Goal: Task Accomplishment & Management: Complete application form

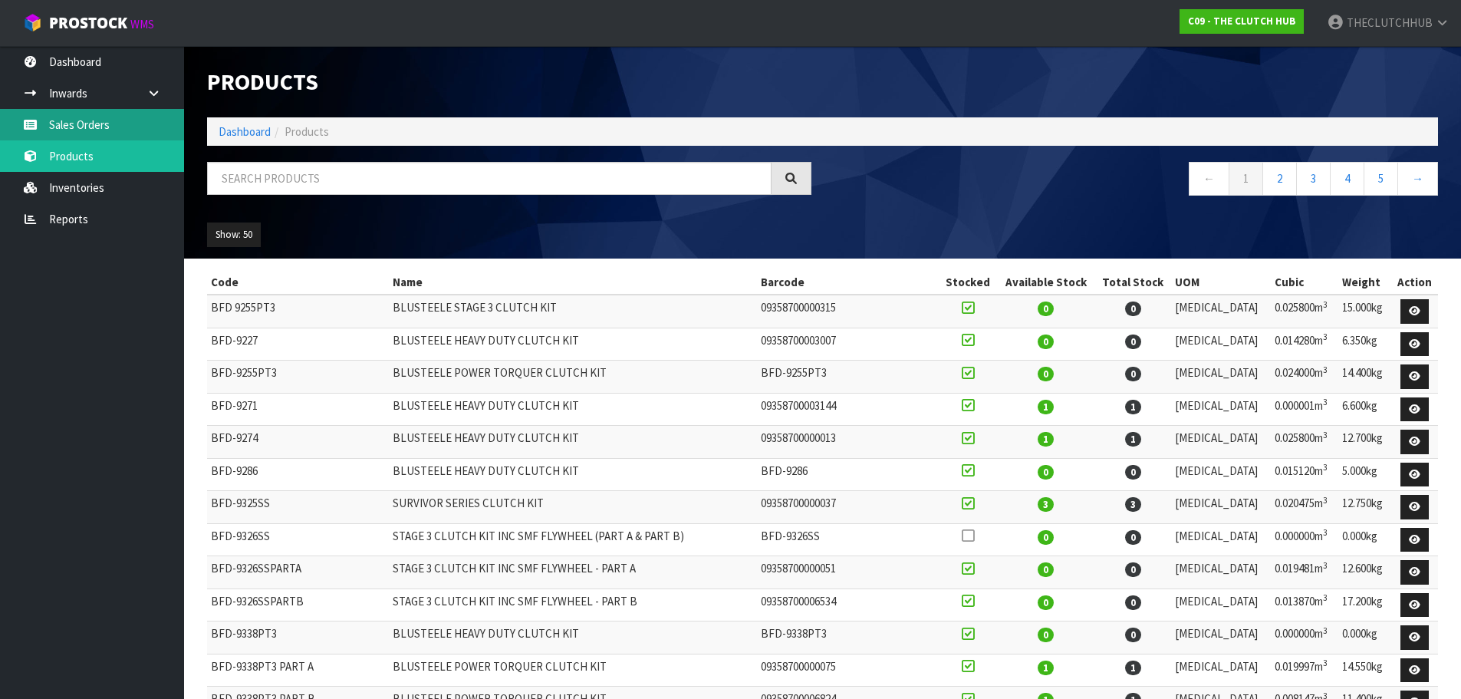
click at [100, 134] on link "Sales Orders" at bounding box center [92, 124] width 184 height 31
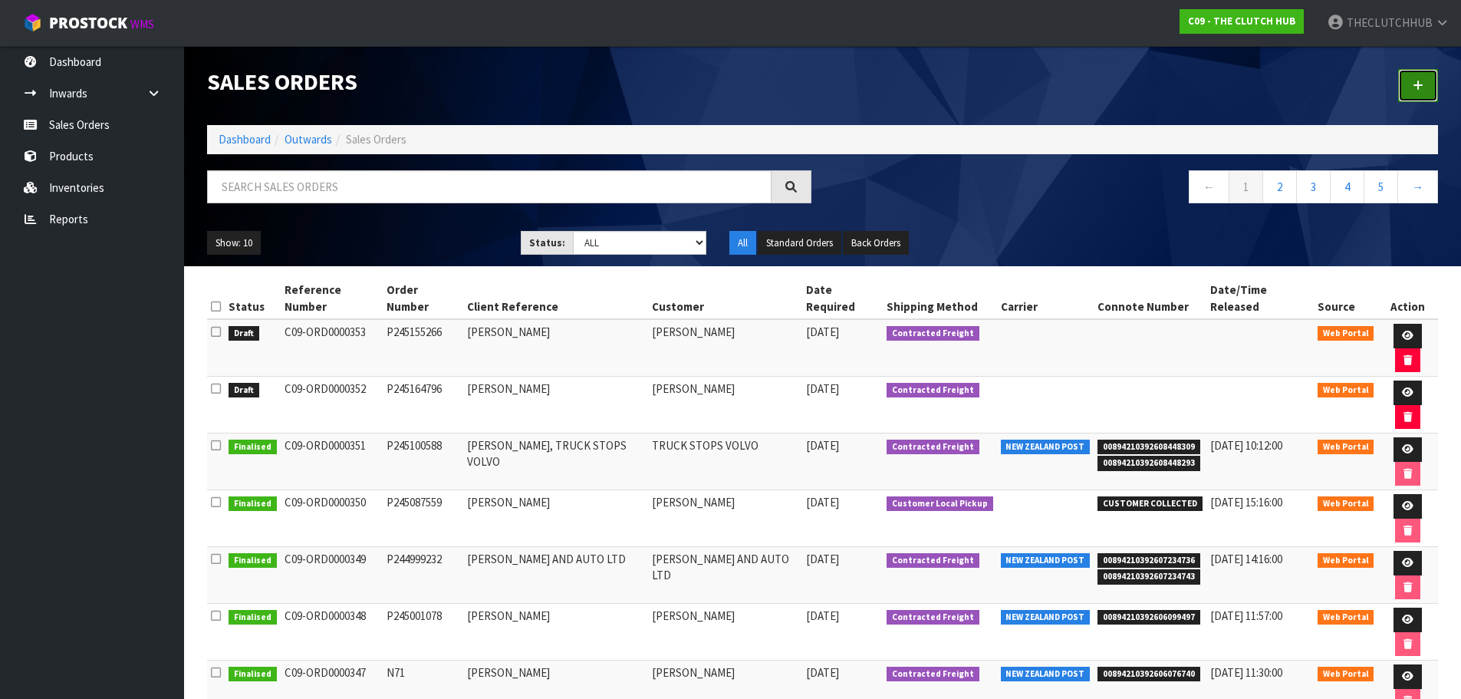
click at [1405, 75] on link at bounding box center [1418, 85] width 40 height 33
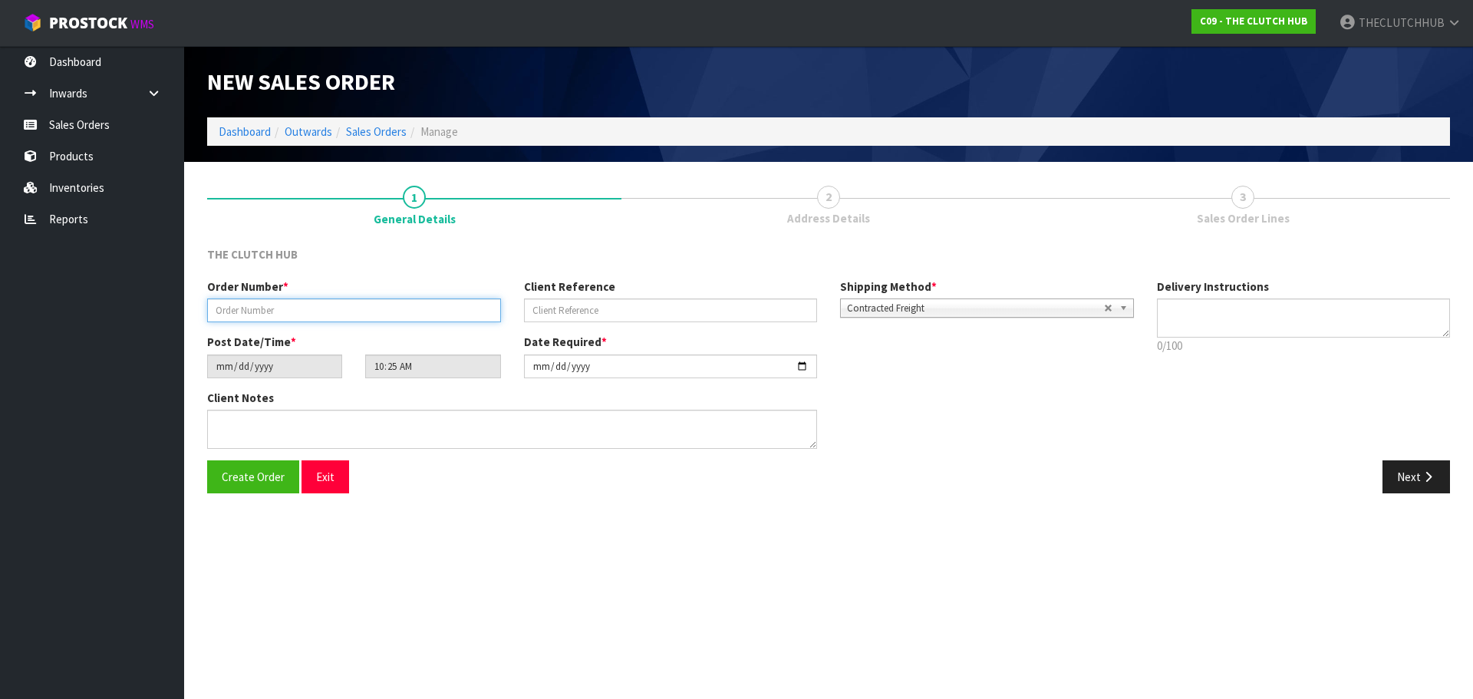
paste input "P245253087"
type input "P245253087"
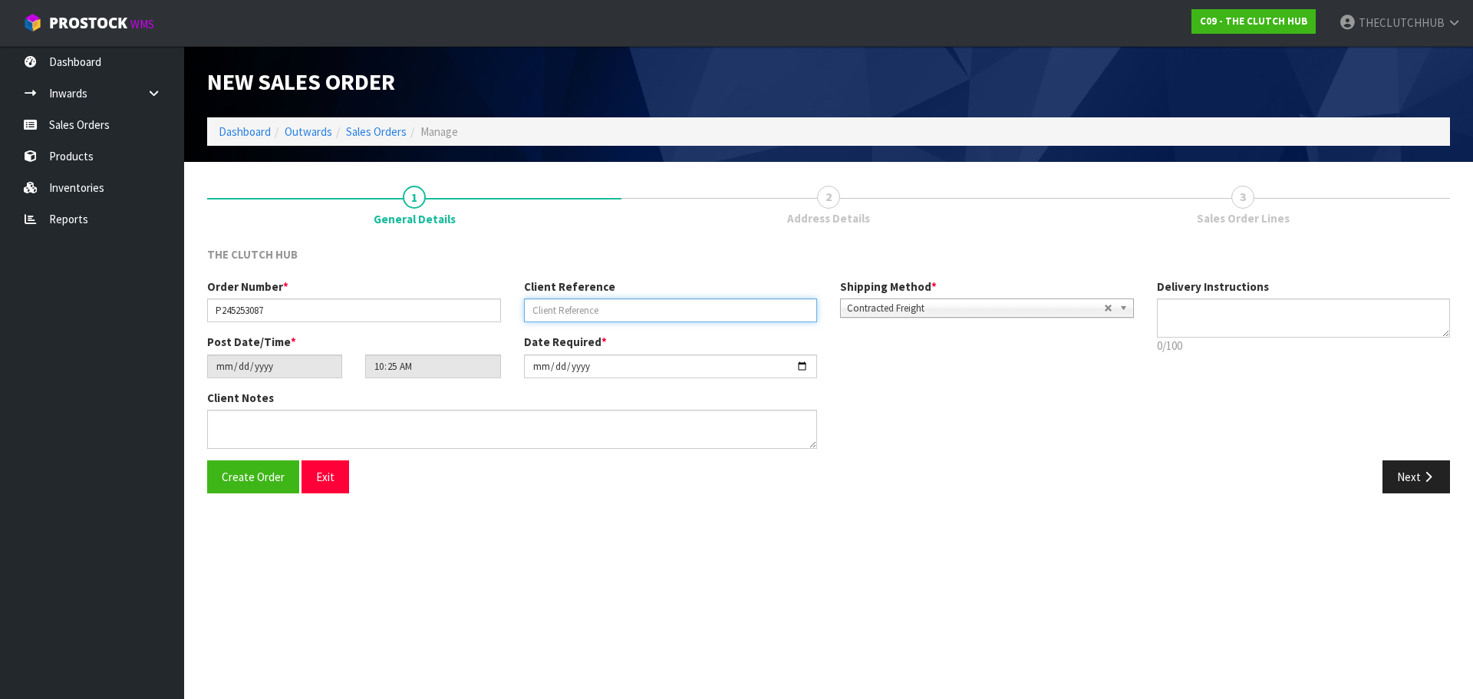
paste input "[PERSON_NAME]"
type input "[PERSON_NAME]"
click at [262, 481] on span "Create Order" at bounding box center [253, 476] width 63 height 15
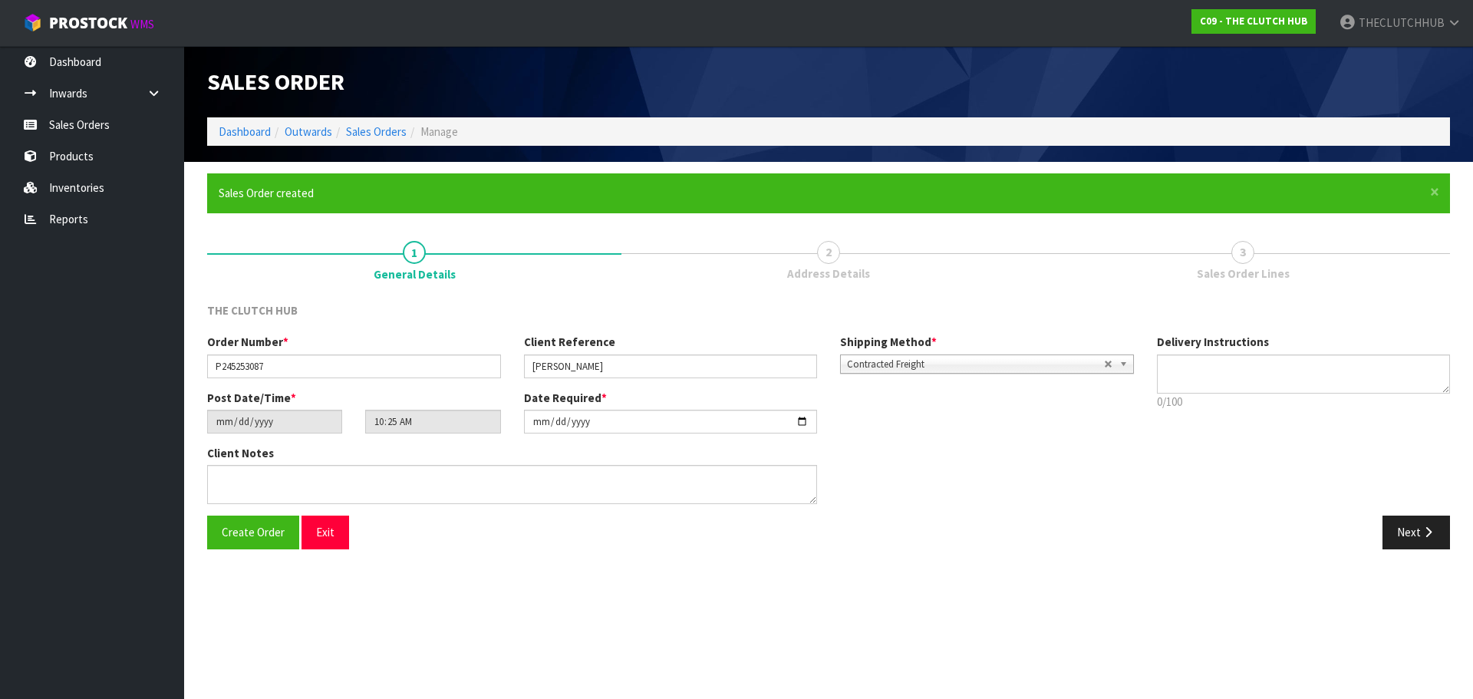
type input "12:25:00.000"
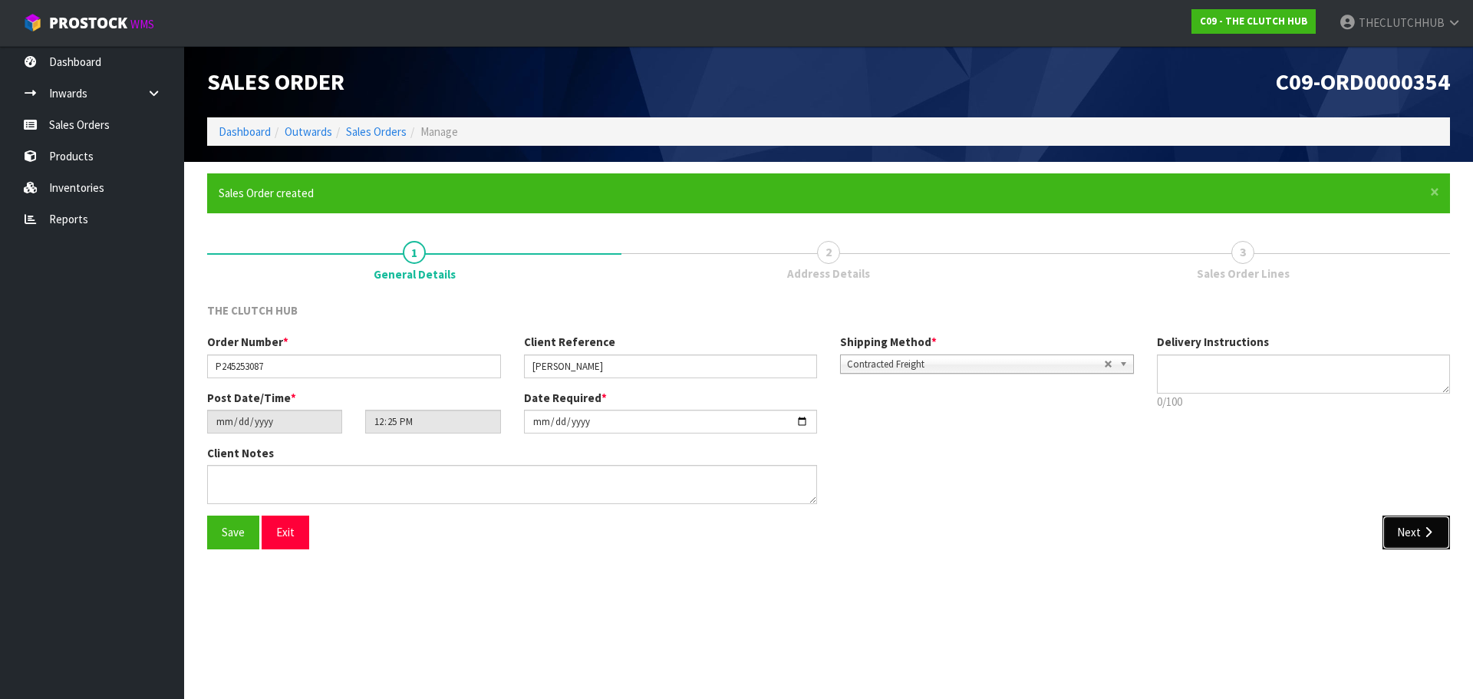
click at [1401, 532] on button "Next" at bounding box center [1415, 531] width 67 height 33
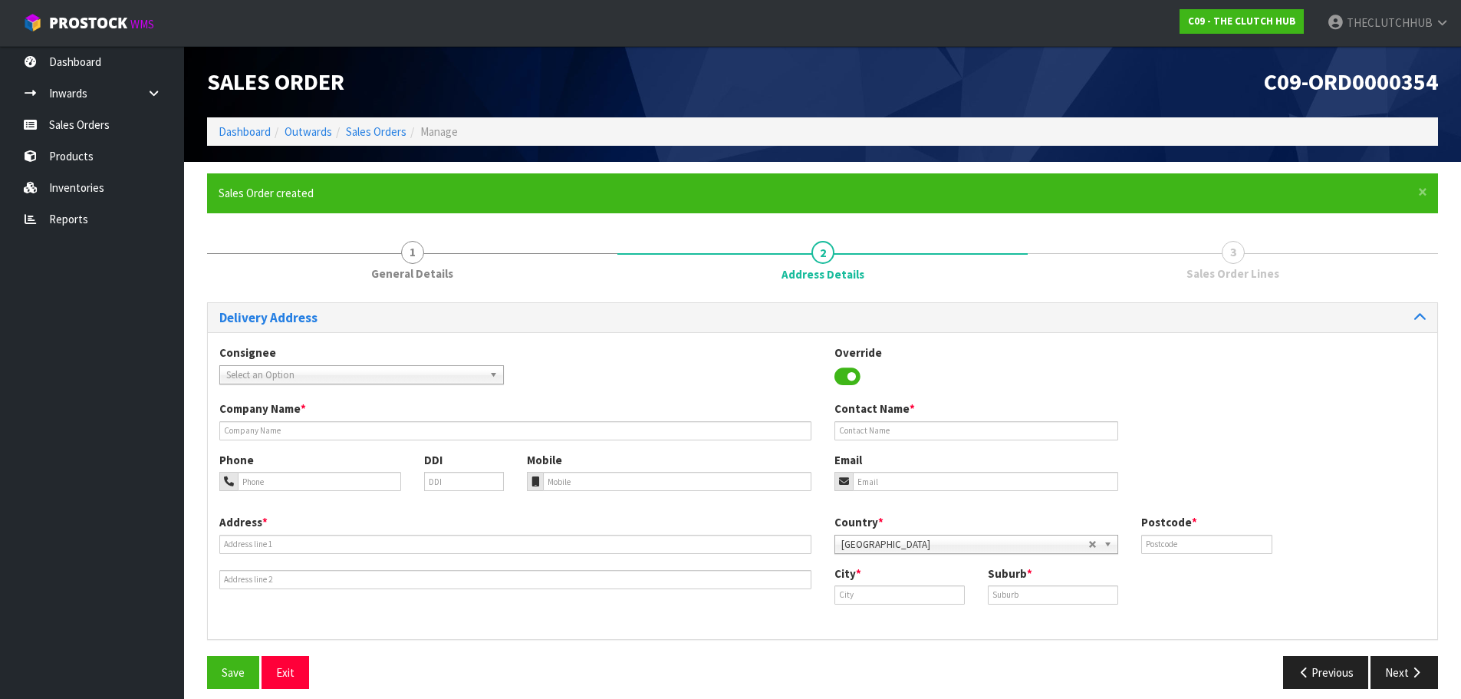
scroll to position [13, 0]
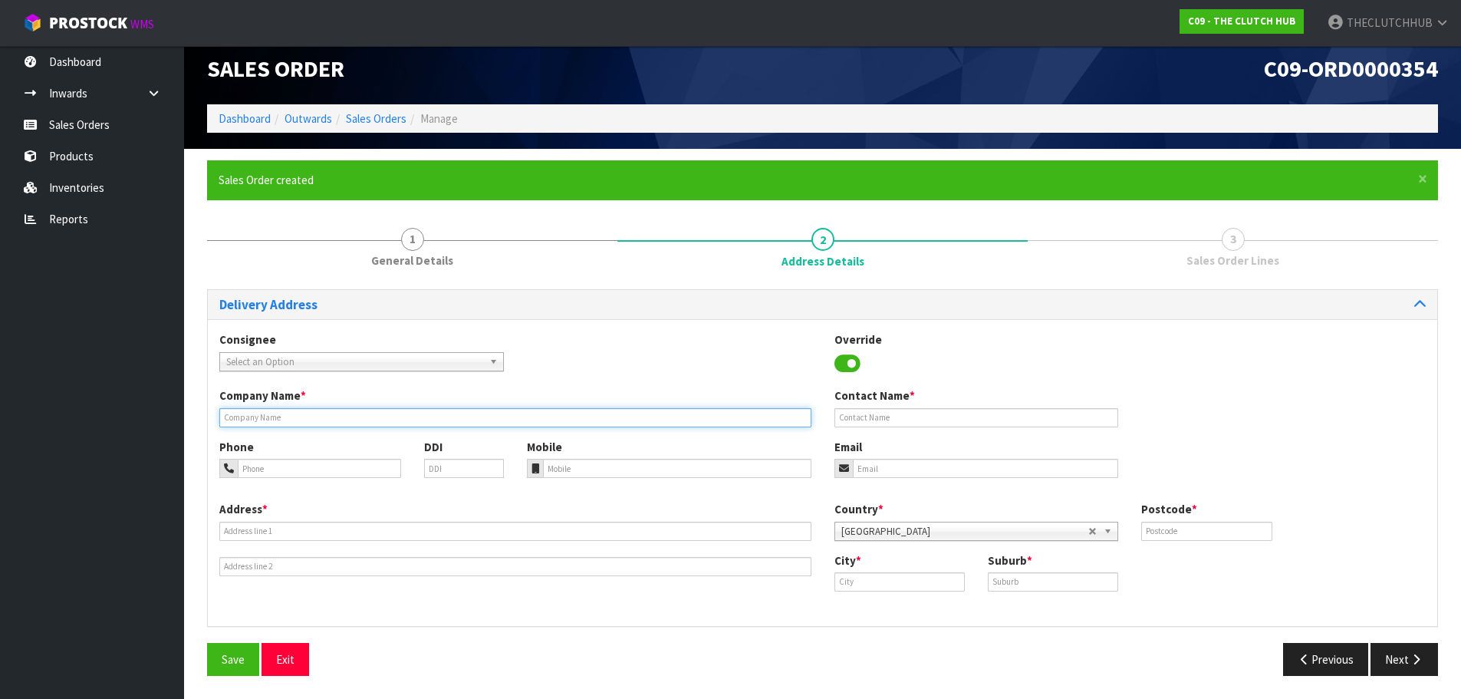
paste input "[PERSON_NAME]"
type input "[PERSON_NAME]"
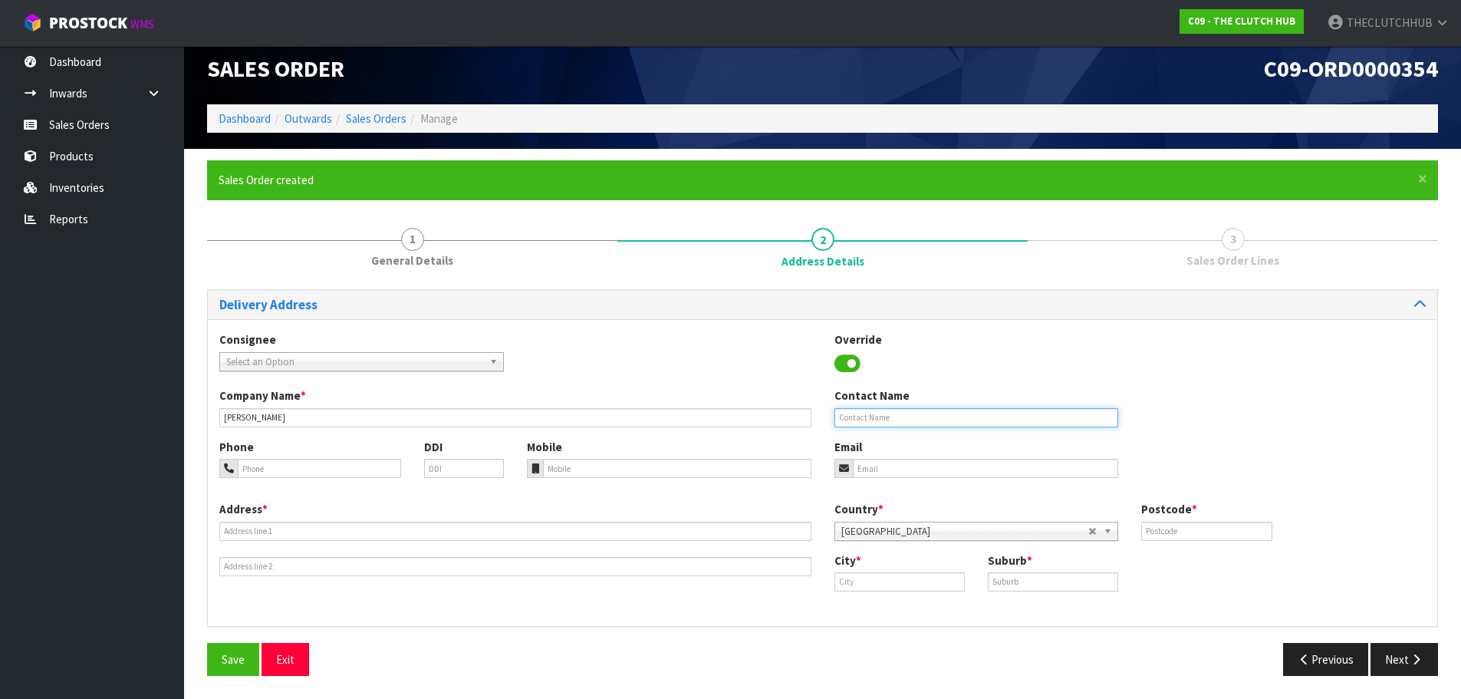
paste input "[PERSON_NAME]"
type input "[PERSON_NAME]"
paste input "[EMAIL_ADDRESS][DOMAIN_NAME]"
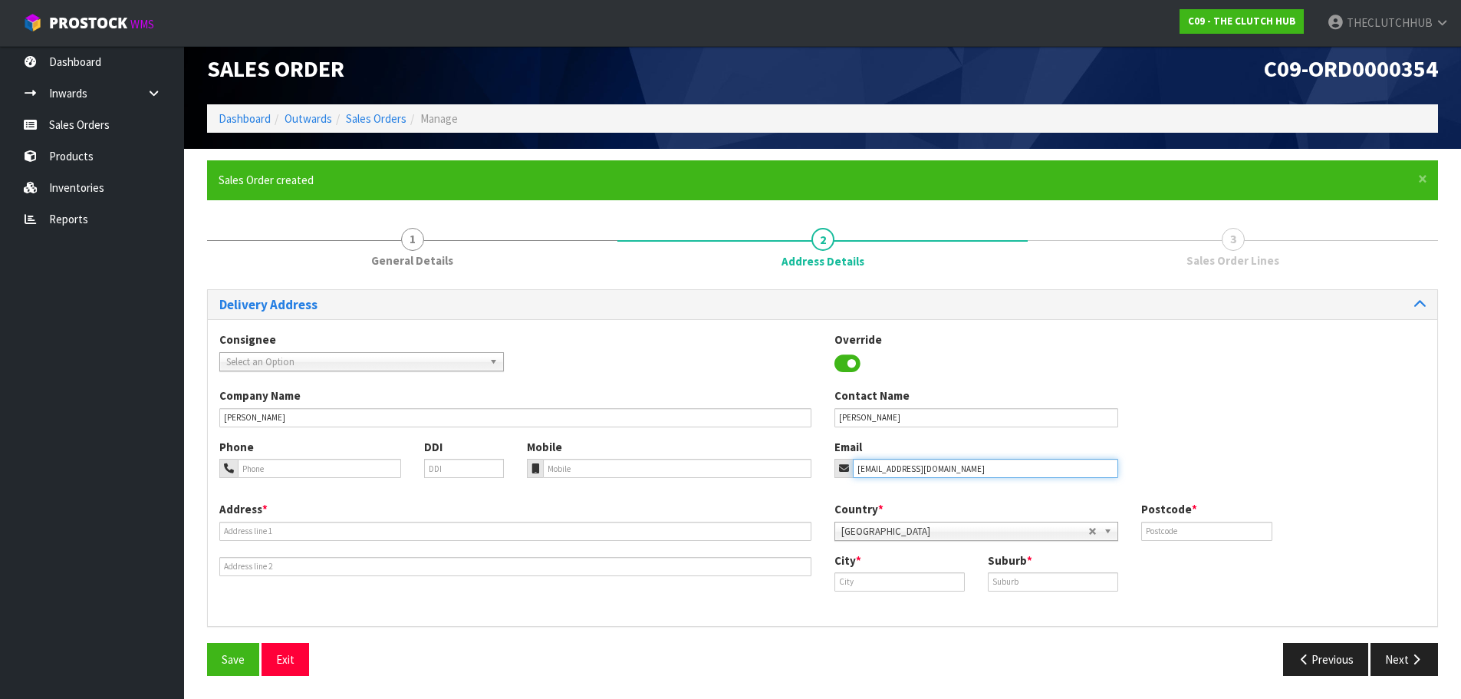
type input "[EMAIL_ADDRESS][DOMAIN_NAME]"
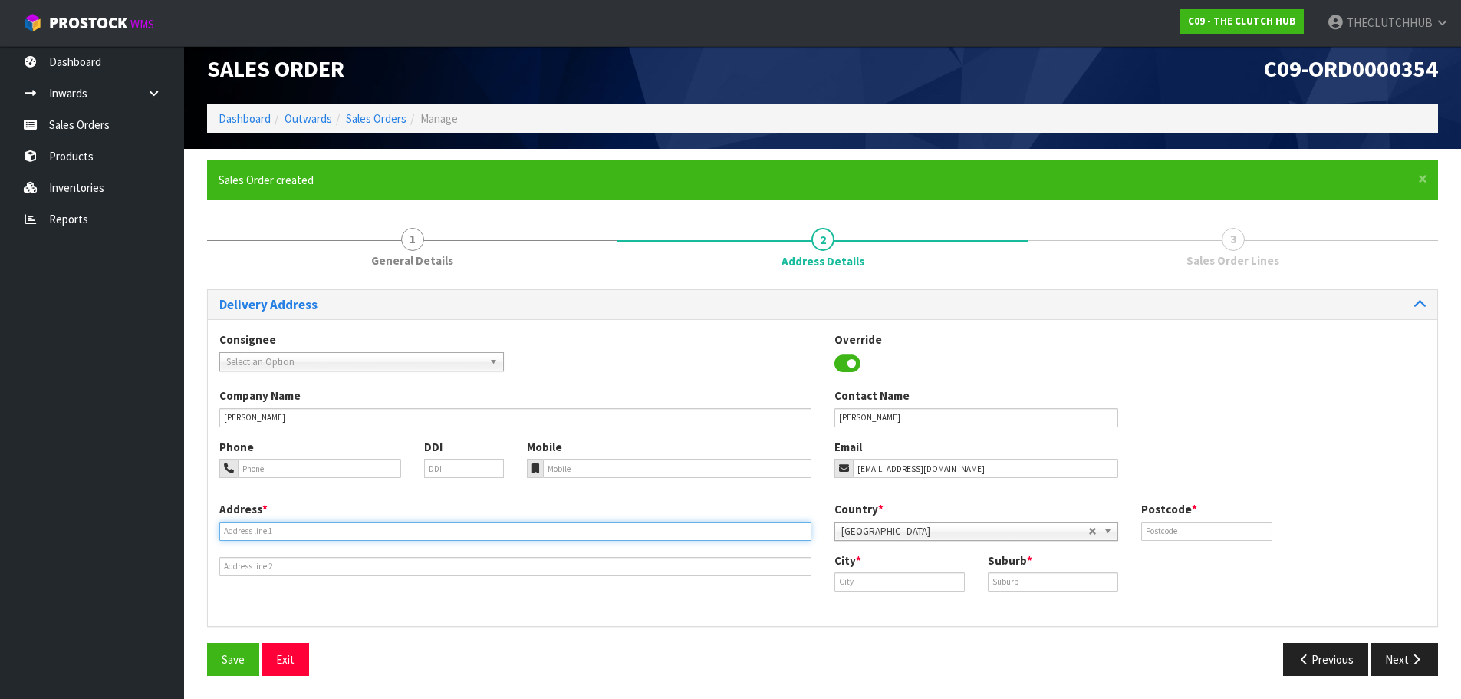
paste input "[STREET_ADDRESS][PERSON_NAME]"
drag, startPoint x: 318, startPoint y: 535, endPoint x: 283, endPoint y: 528, distance: 35.2
click at [283, 528] on input "[STREET_ADDRESS][PERSON_NAME]" at bounding box center [515, 531] width 592 height 19
type input "[STREET_ADDRESS][PERSON_NAME]"
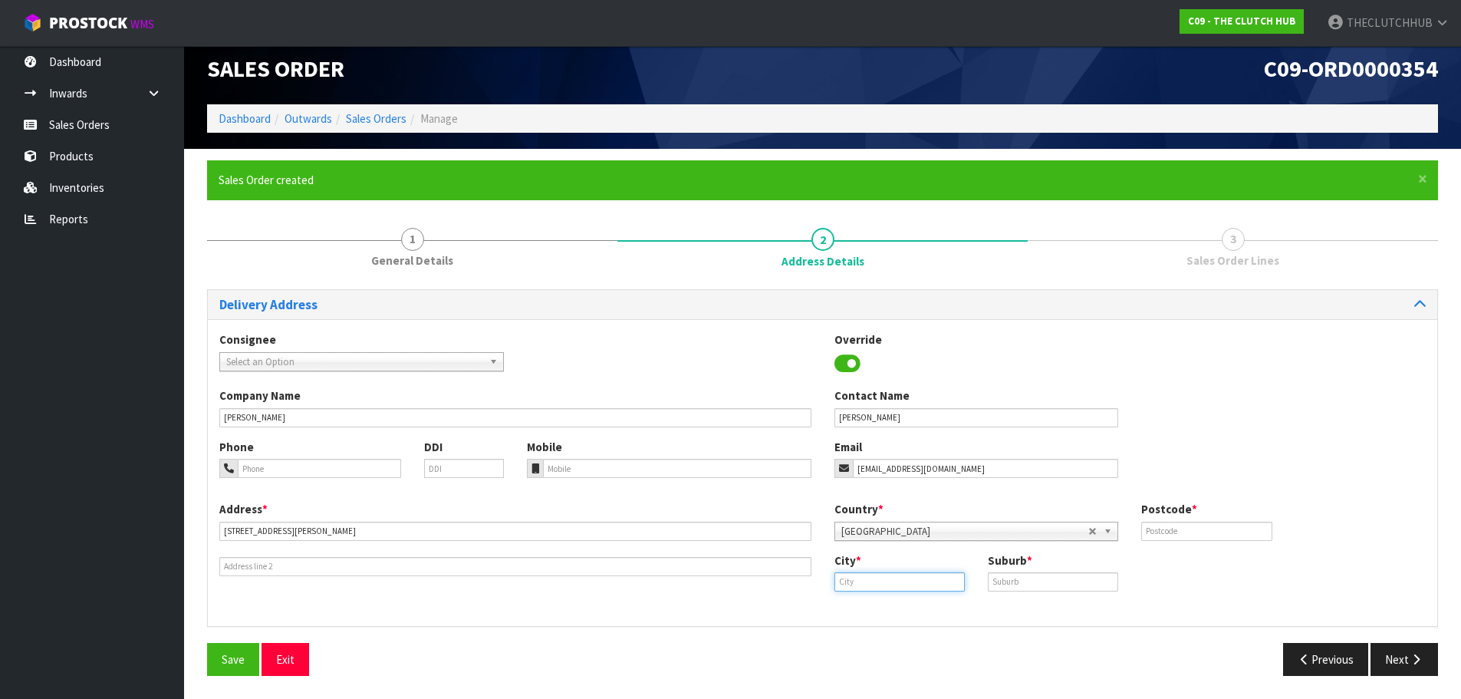
paste input "TWIZEL"
drag, startPoint x: 923, startPoint y: 614, endPoint x: 1006, endPoint y: 591, distance: 86.0
click at [924, 614] on link "Twizel" at bounding box center [895, 607] width 121 height 21
type input "Twizel"
paste input "TWIZEL"
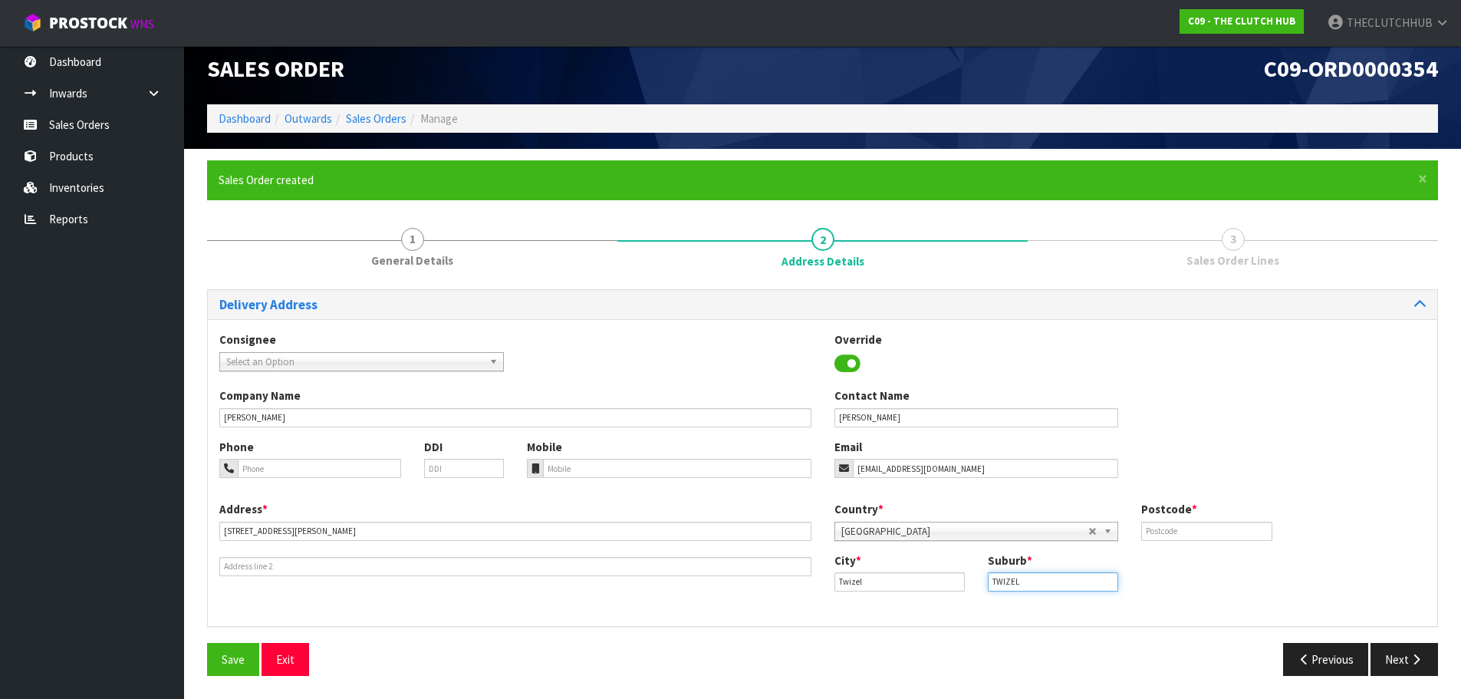
type input "TWIZEL"
click at [1154, 532] on input "text" at bounding box center [1206, 531] width 130 height 19
type input "7901"
click at [236, 653] on span "Save" at bounding box center [233, 659] width 23 height 15
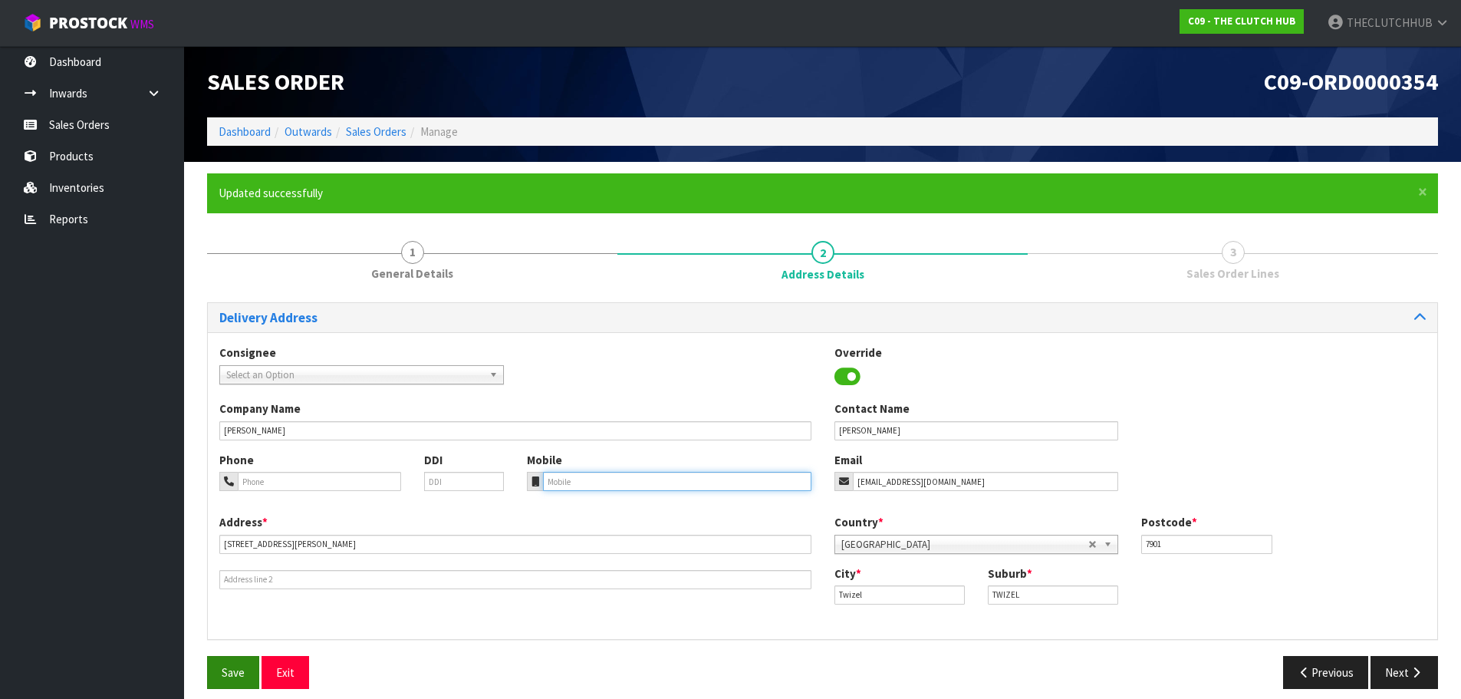
paste input "021 809060"
type input "021 809060"
click at [1392, 668] on button "Next" at bounding box center [1404, 672] width 67 height 33
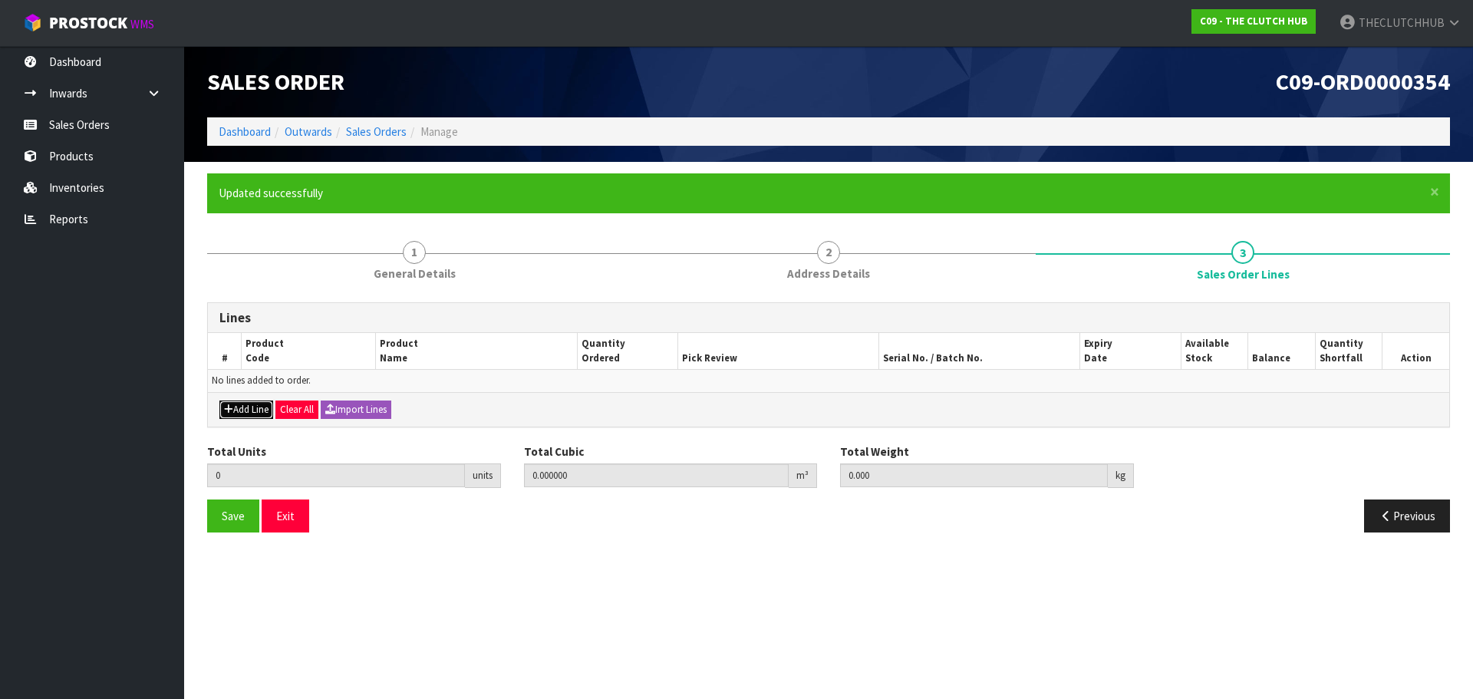
click at [249, 407] on button "Add Line" at bounding box center [246, 409] width 54 height 18
type input "0"
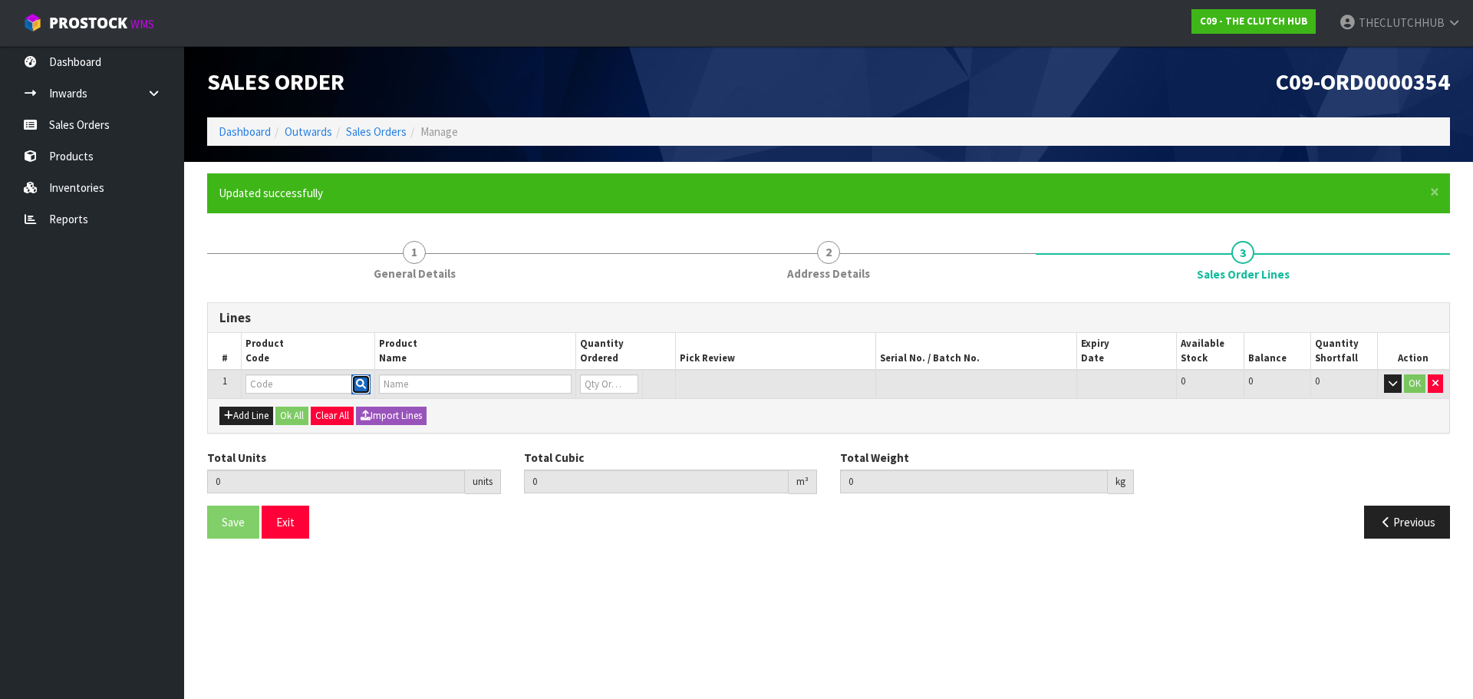
click at [354, 379] on button "button" at bounding box center [360, 384] width 19 height 20
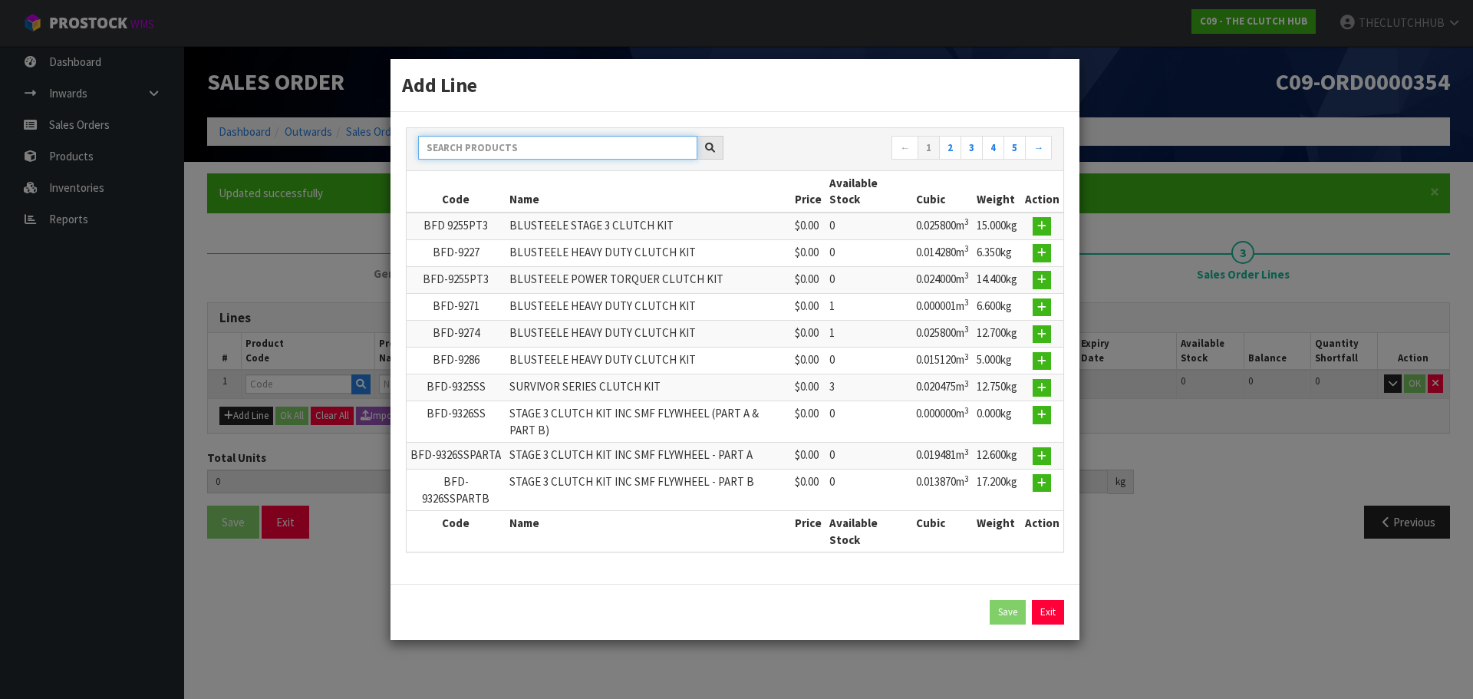
click at [461, 154] on input "text" at bounding box center [557, 148] width 279 height 24
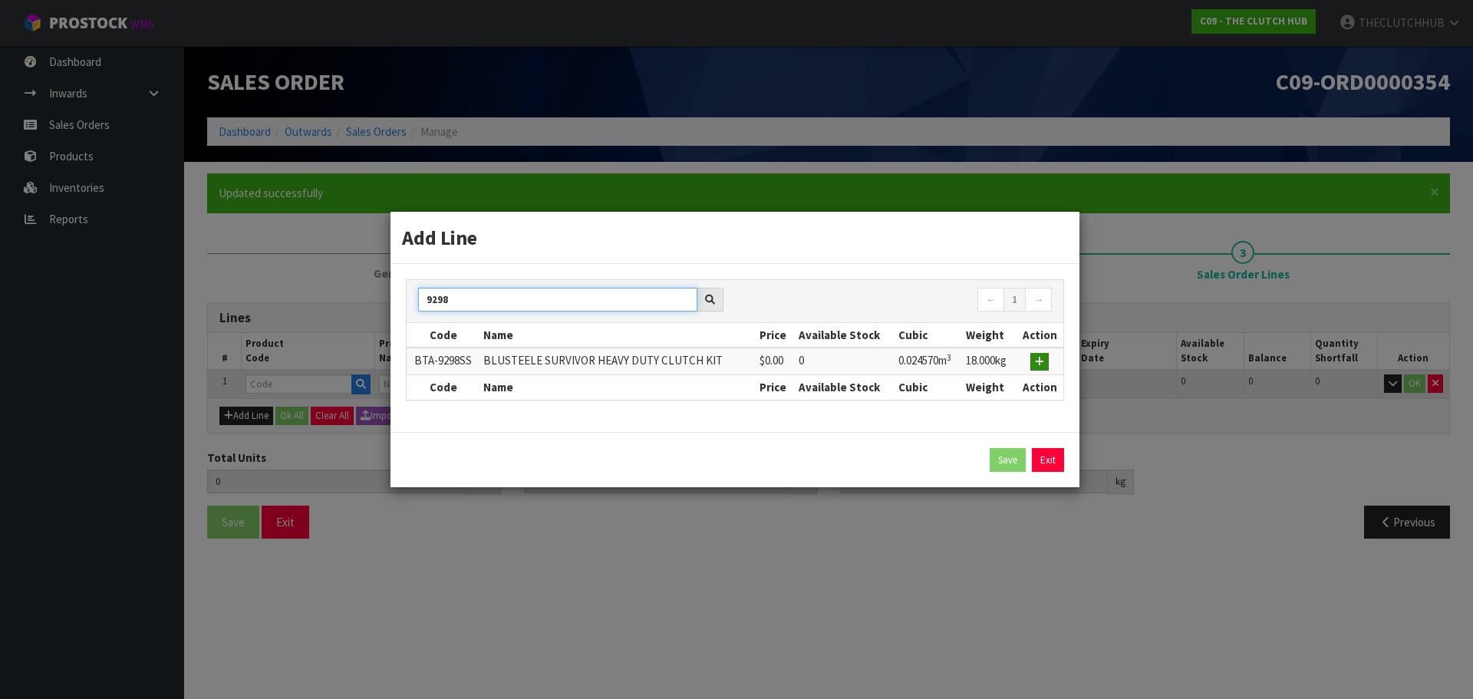
type input "9298"
click at [1041, 358] on icon "button" at bounding box center [1039, 362] width 9 height 10
type input "0.000000"
type input "0.000"
type input "BTA-9298SS"
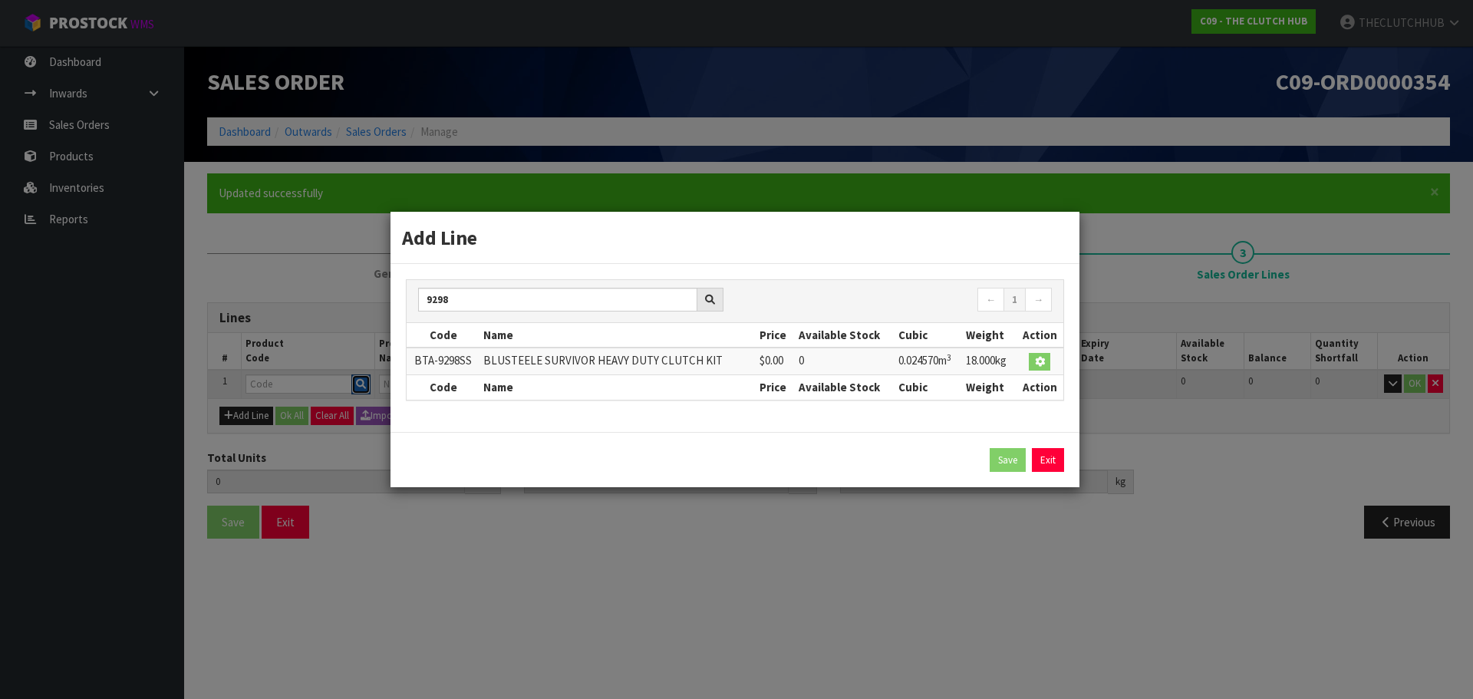
type input "BLUSTEELE SURVIVOR HEAVY DUTY CLUTCH KIT"
type input "0"
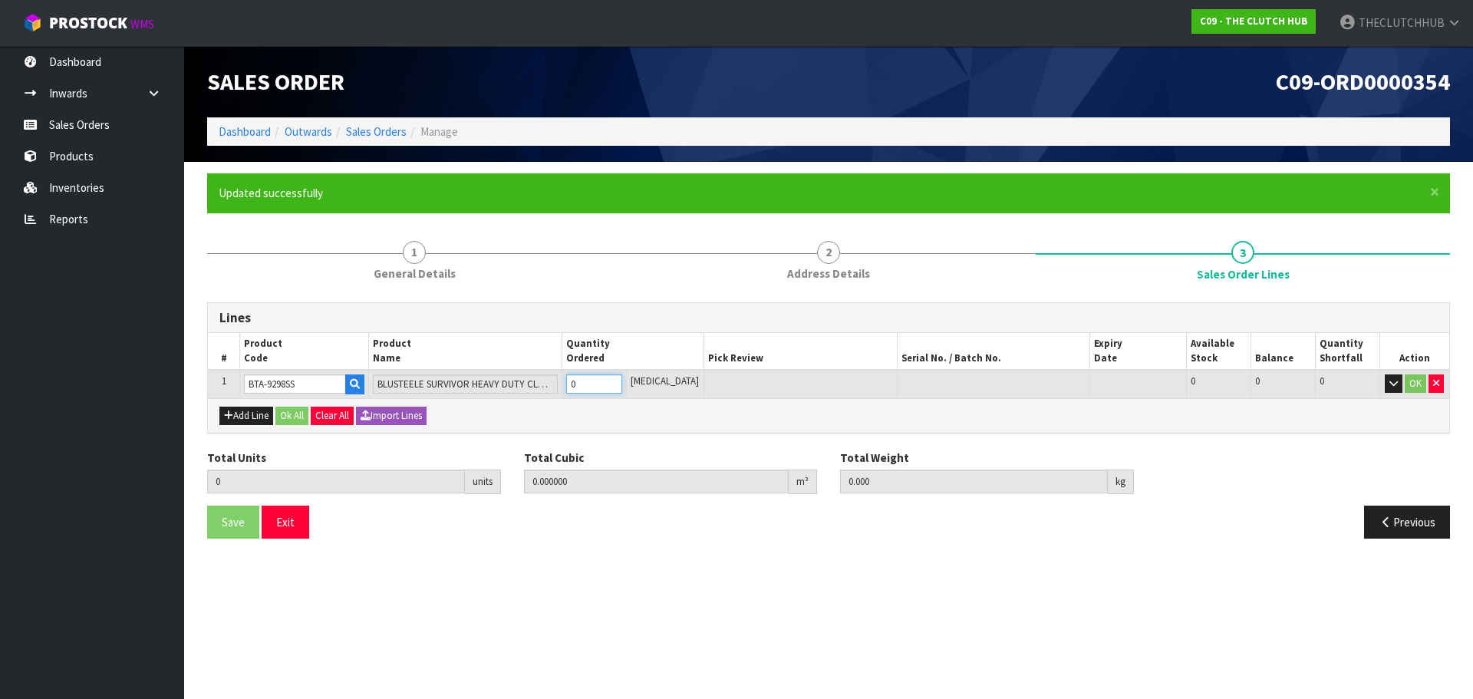
drag, startPoint x: 591, startPoint y: 381, endPoint x: 579, endPoint y: 381, distance: 12.3
click at [579, 381] on input "0" at bounding box center [594, 383] width 56 height 19
type input "1"
type input "0.02457"
type input "18"
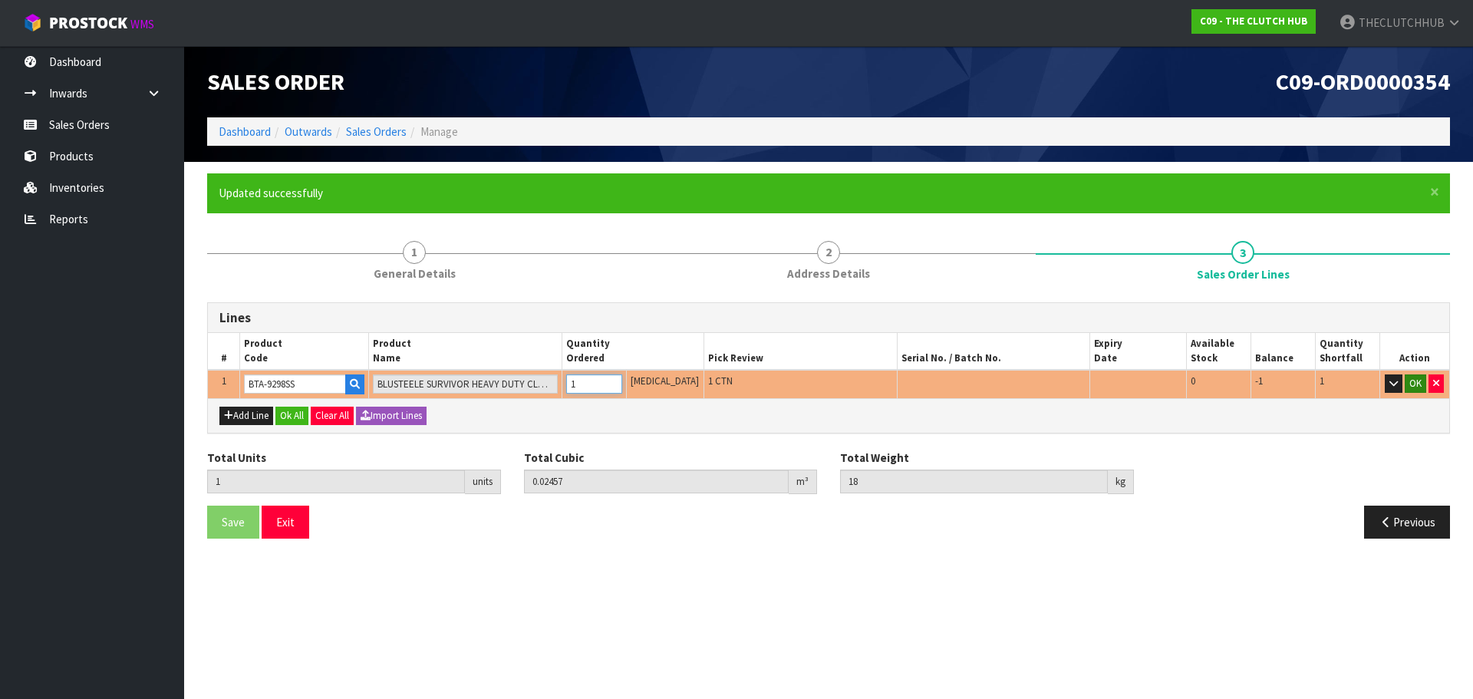
type input "1"
click at [1420, 384] on button "OK" at bounding box center [1414, 383] width 21 height 18
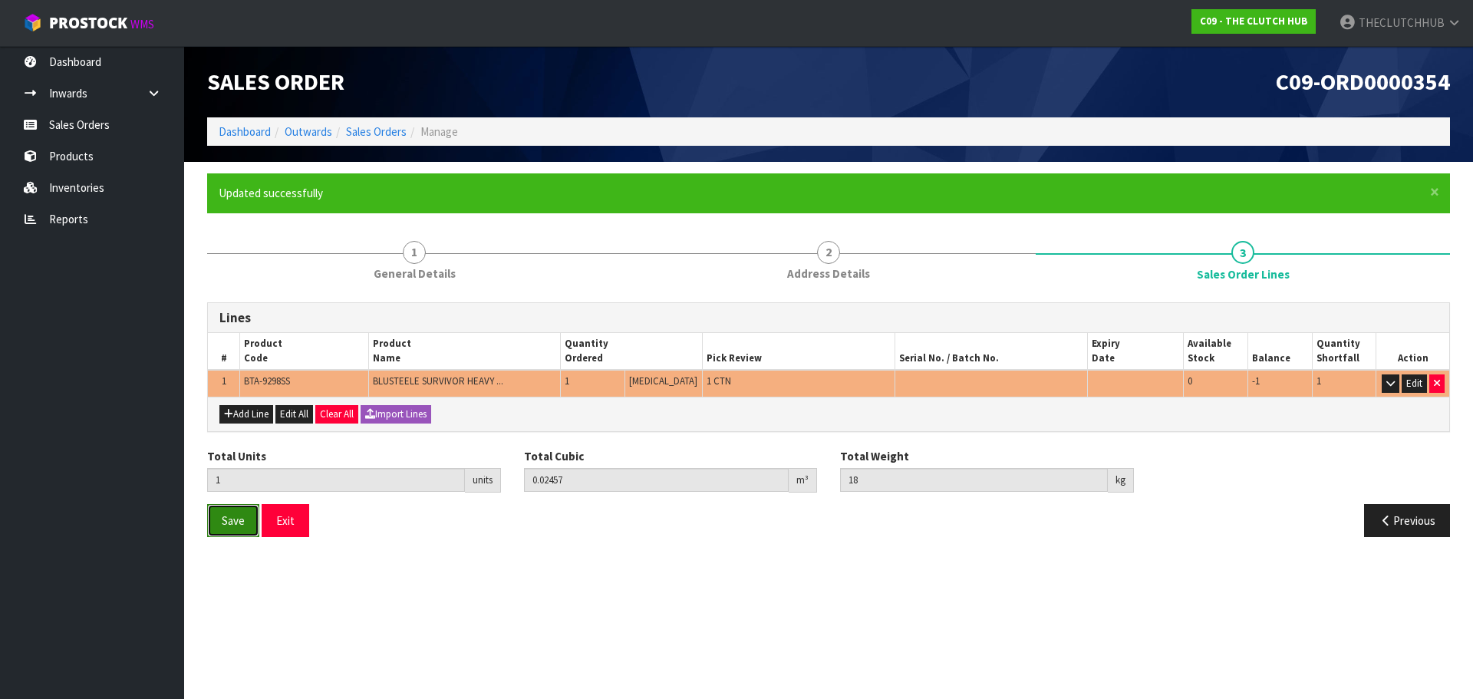
click at [235, 528] on button "Save" at bounding box center [233, 520] width 52 height 33
click at [270, 526] on button "Exit" at bounding box center [286, 520] width 48 height 33
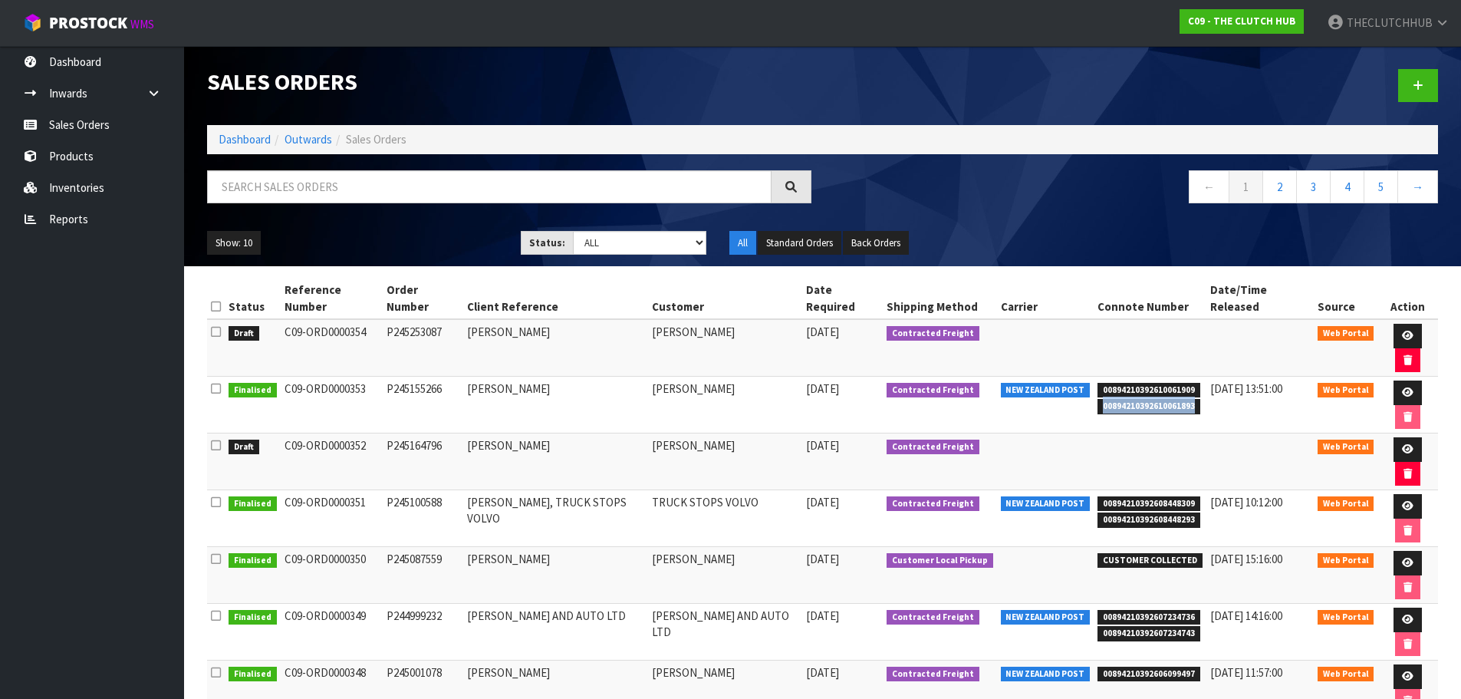
drag, startPoint x: 1192, startPoint y: 365, endPoint x: 1098, endPoint y: 367, distance: 94.4
click at [1098, 399] on span "00894210392610061893" at bounding box center [1149, 406] width 103 height 15
copy span "00894210392610061893"
drag, startPoint x: 1189, startPoint y: 347, endPoint x: 1099, endPoint y: 354, distance: 89.9
click at [1099, 383] on span "00894210392610061909" at bounding box center [1149, 390] width 103 height 15
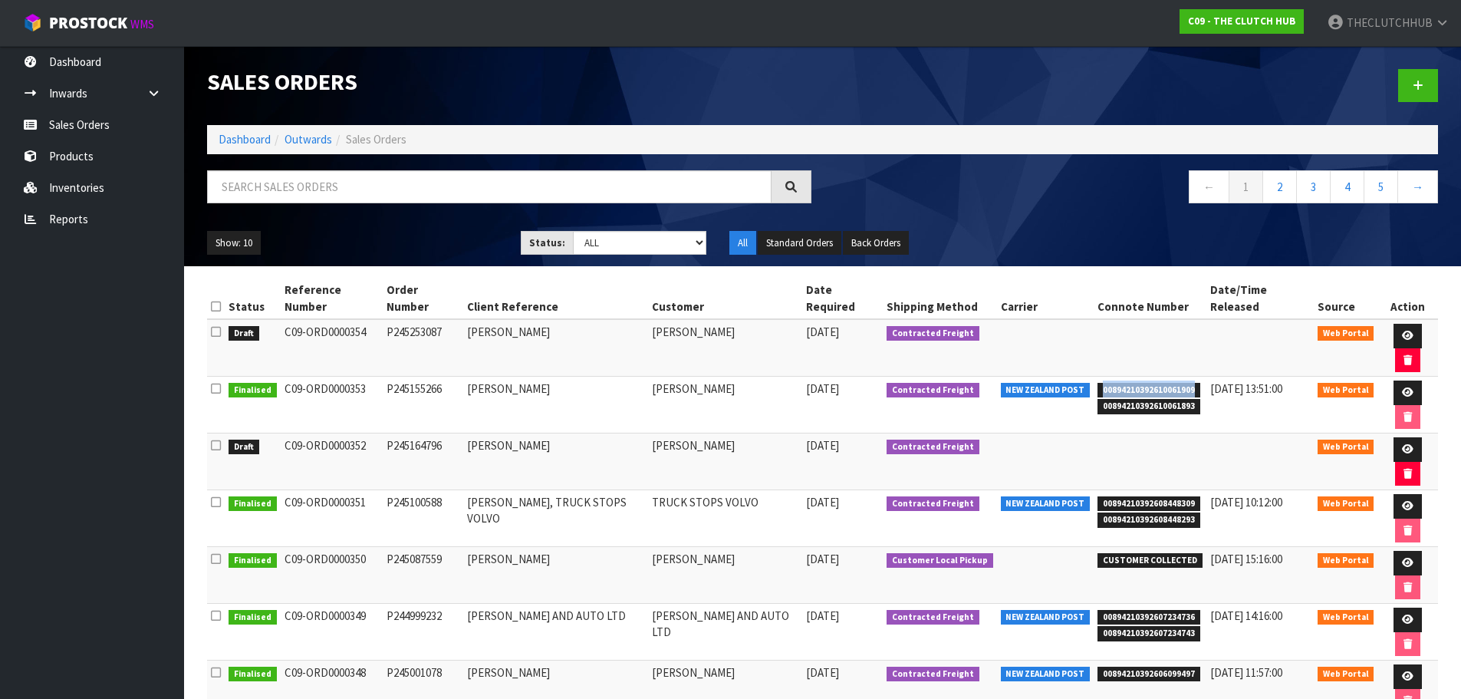
copy span "00894210392610061909"
click at [1207, 433] on td at bounding box center [1260, 461] width 107 height 57
drag, startPoint x: 1189, startPoint y: 364, endPoint x: 1098, endPoint y: 350, distance: 92.3
click at [1098, 380] on ul "00894210392610061909 00894210392610061893" at bounding box center [1150, 396] width 105 height 33
copy ul "00894210392610061909 00894210392610061893"
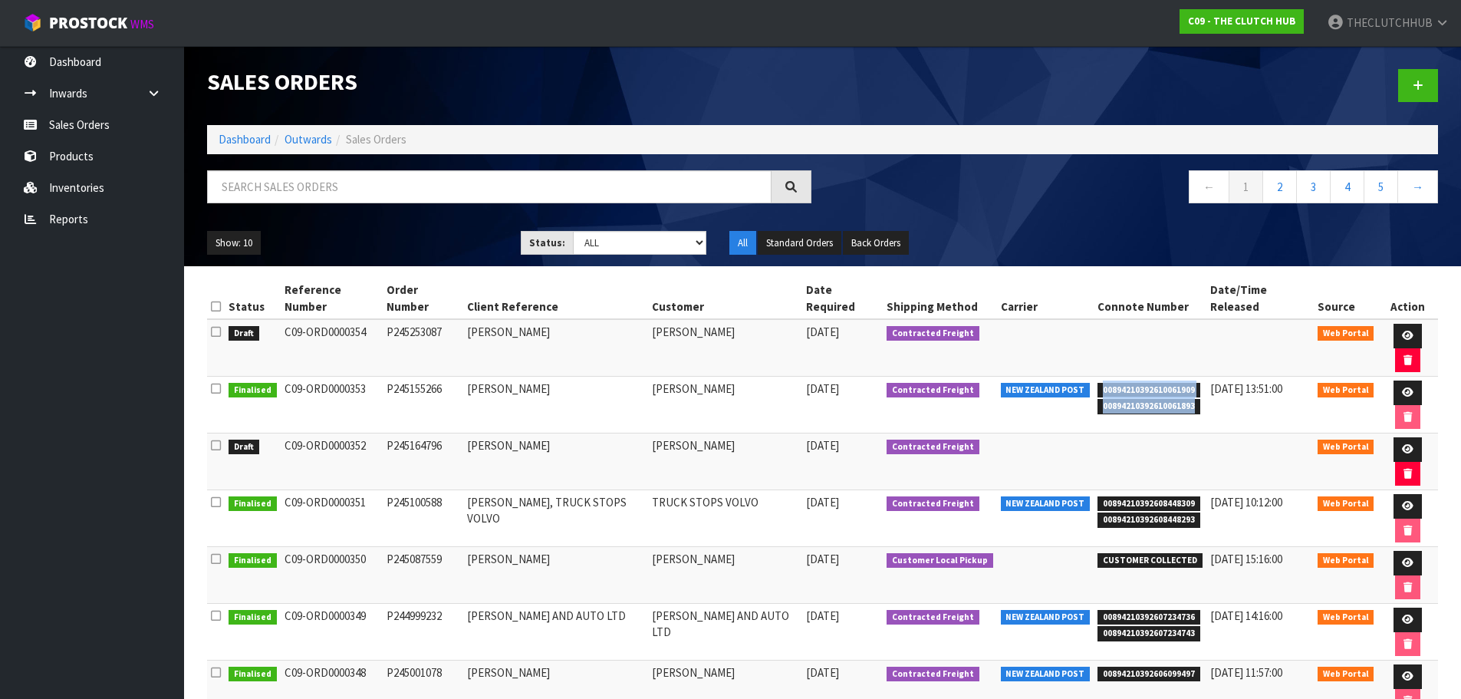
click at [1181, 399] on span "00894210392610061893" at bounding box center [1149, 406] width 103 height 15
click at [1185, 383] on span "00894210392610061909" at bounding box center [1149, 390] width 103 height 15
drag, startPoint x: 1190, startPoint y: 347, endPoint x: 1098, endPoint y: 351, distance: 92.1
click at [1098, 383] on span "00894210392610061909" at bounding box center [1149, 390] width 103 height 15
copy span "00894210392610061909"
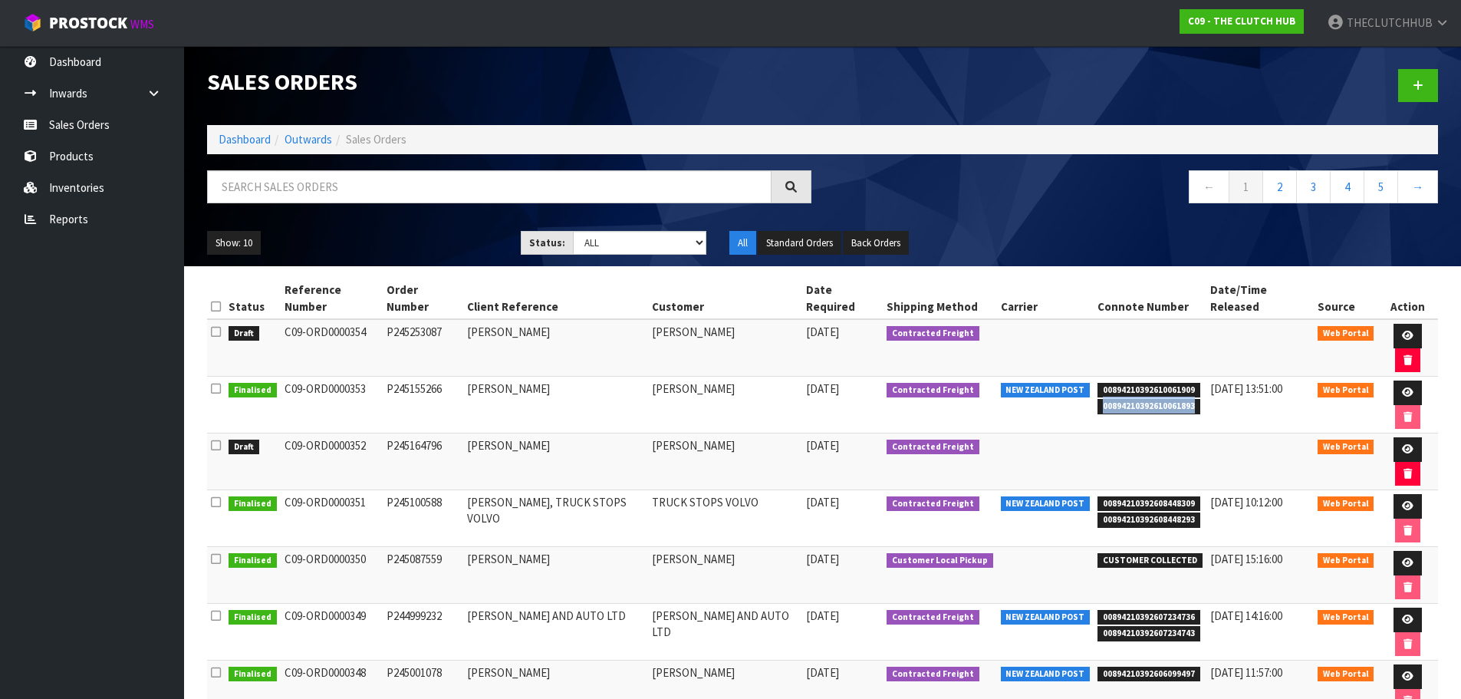
drag, startPoint x: 1187, startPoint y: 367, endPoint x: 1099, endPoint y: 369, distance: 87.5
click at [1099, 399] on span "00894210392610061893" at bounding box center [1149, 406] width 103 height 15
copy span "00894210392610061893"
click at [104, 126] on link "Sales Orders" at bounding box center [92, 124] width 184 height 31
click at [96, 189] on link "Inventories" at bounding box center [92, 187] width 184 height 31
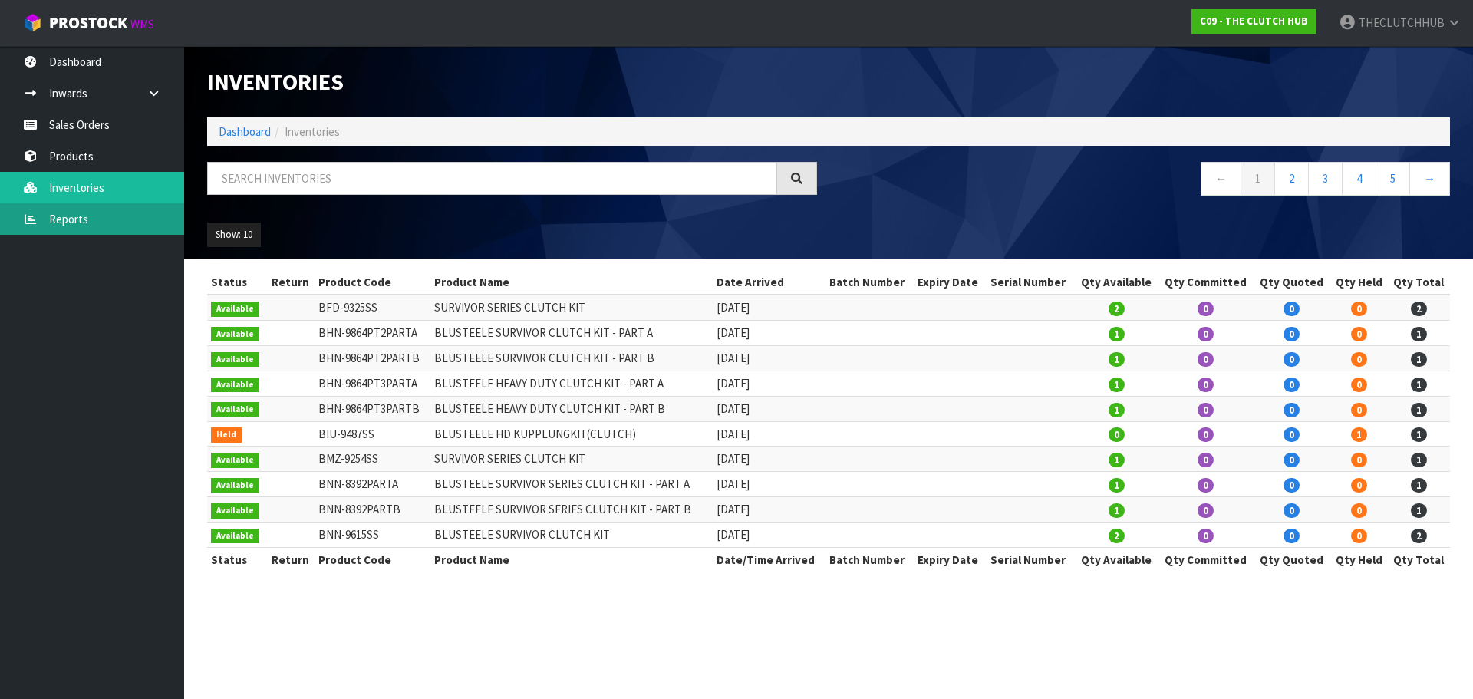
click at [79, 211] on link "Reports" at bounding box center [92, 218] width 184 height 31
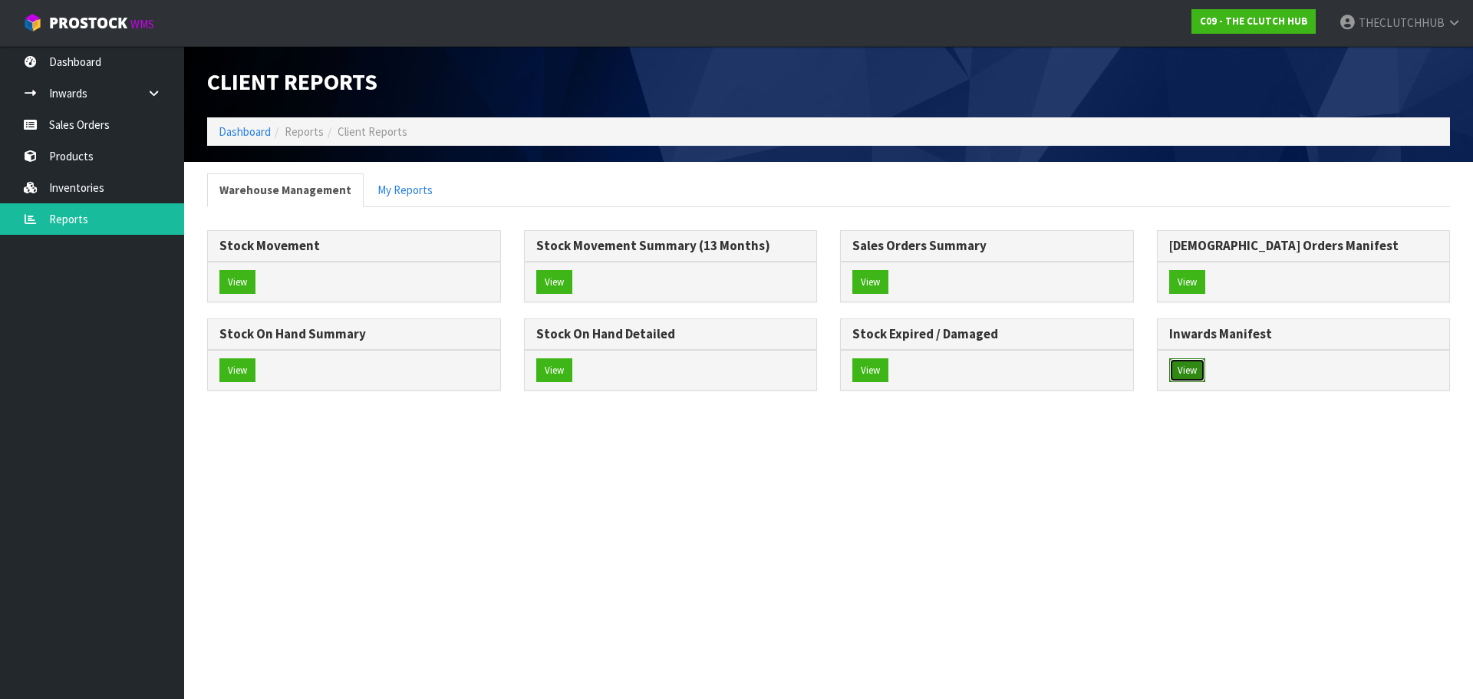
click at [1188, 371] on button "View" at bounding box center [1187, 370] width 36 height 25
